Goal: Information Seeking & Learning: Find specific fact

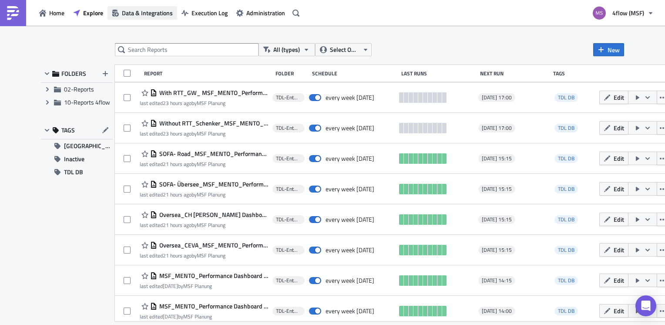
drag, startPoint x: 128, startPoint y: 15, endPoint x: 124, endPoint y: 17, distance: 5.5
click at [128, 15] on span "Data & Integrations" at bounding box center [147, 12] width 51 height 9
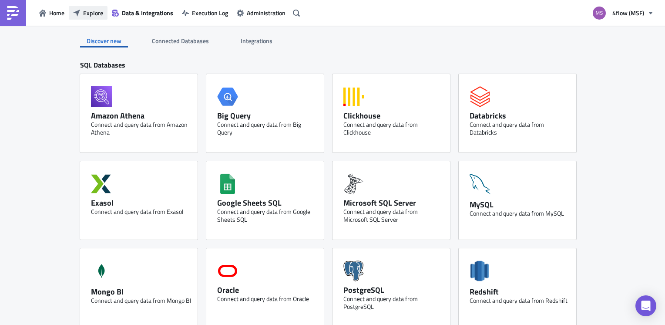
click at [94, 13] on span "Explore" at bounding box center [93, 12] width 20 height 9
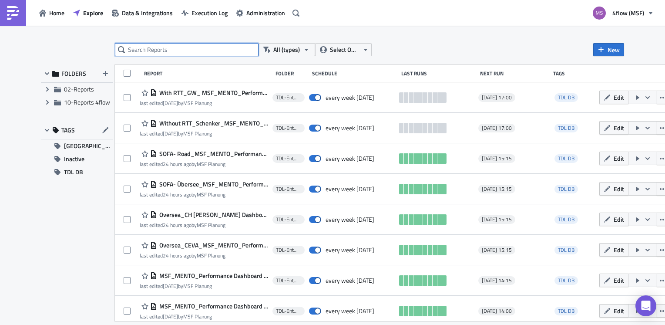
click at [170, 48] on input "text" at bounding box center [187, 49] width 144 height 13
type input "dashboard"
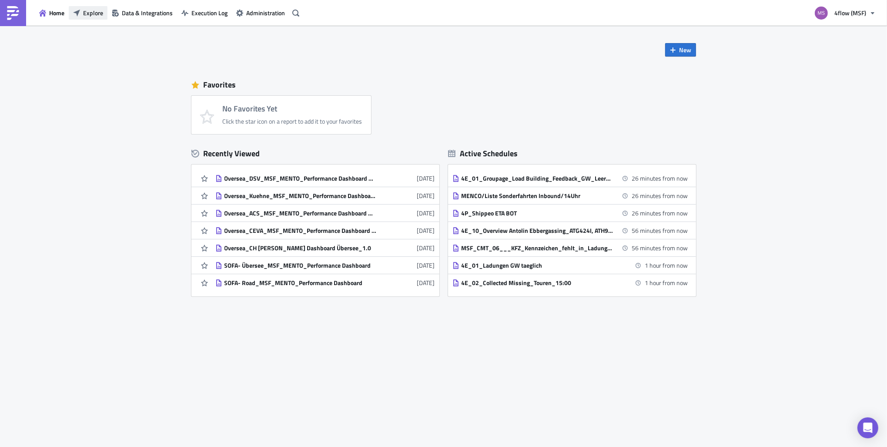
click at [102, 15] on span "Explore" at bounding box center [93, 12] width 20 height 9
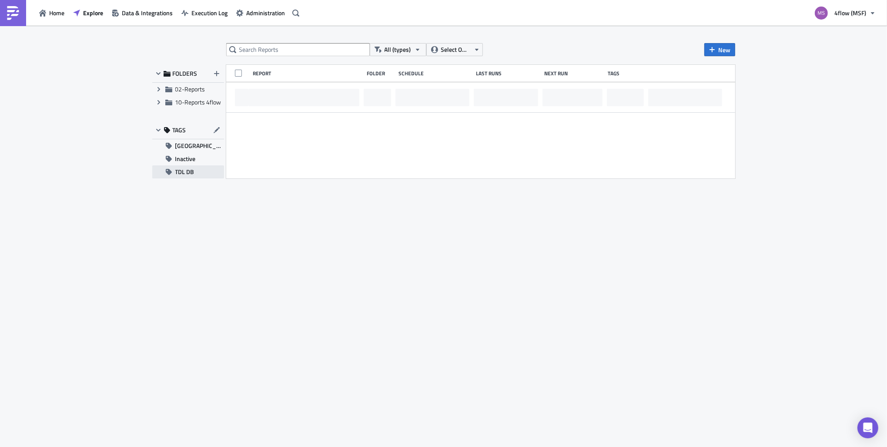
click at [184, 172] on span "TDL DB" at bounding box center [184, 171] width 19 height 13
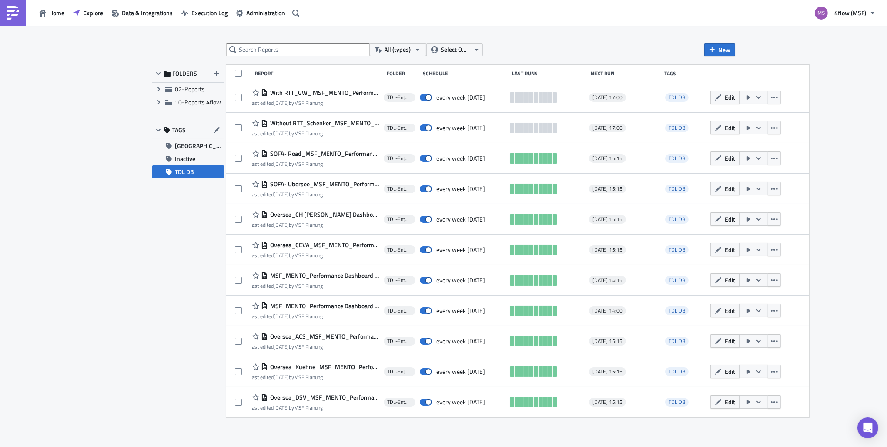
click at [191, 170] on span "TDL DB" at bounding box center [184, 171] width 19 height 13
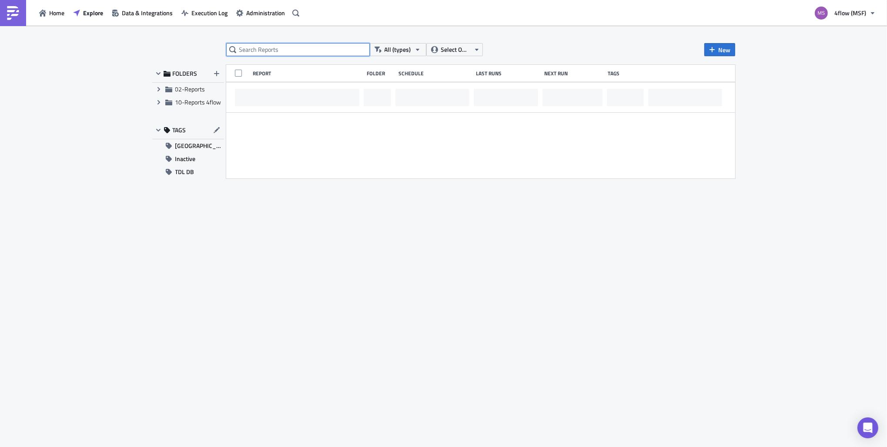
click at [262, 49] on input "text" at bounding box center [298, 49] width 144 height 13
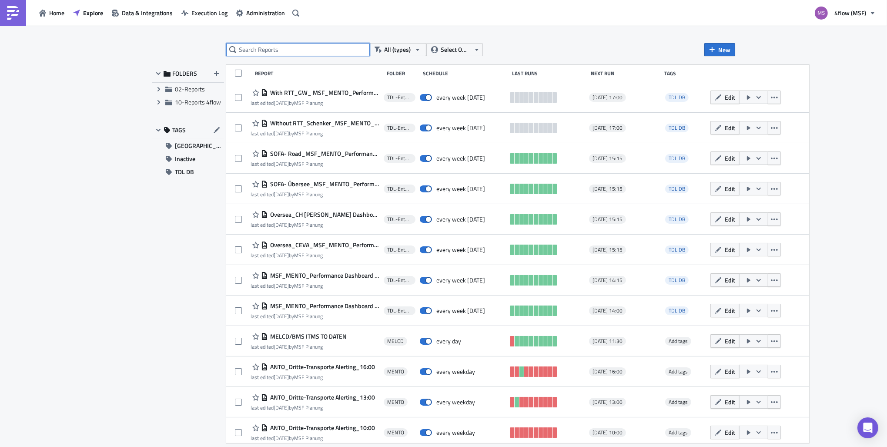
type input "w"
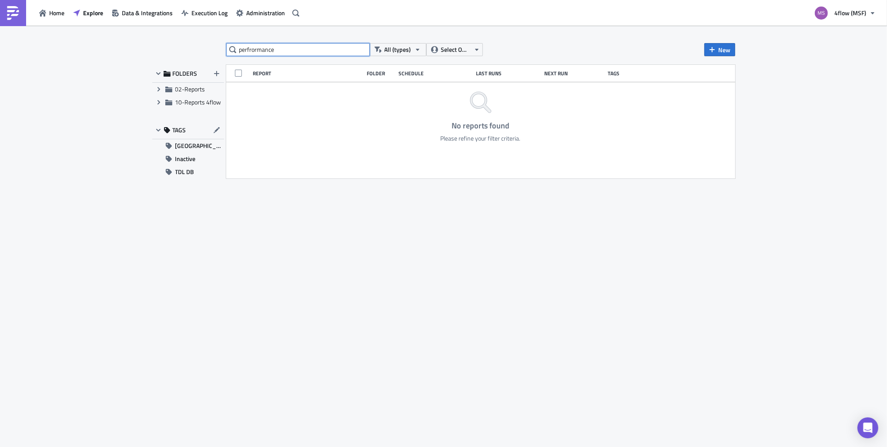
click at [251, 50] on input "perfrormance" at bounding box center [298, 49] width 144 height 13
type input "performance"
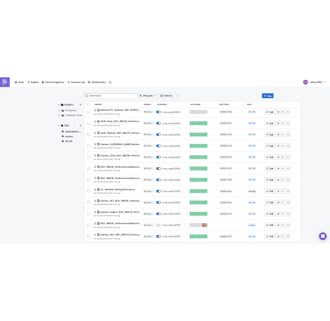
scroll to position [32, 0]
